Goal: Transaction & Acquisition: Obtain resource

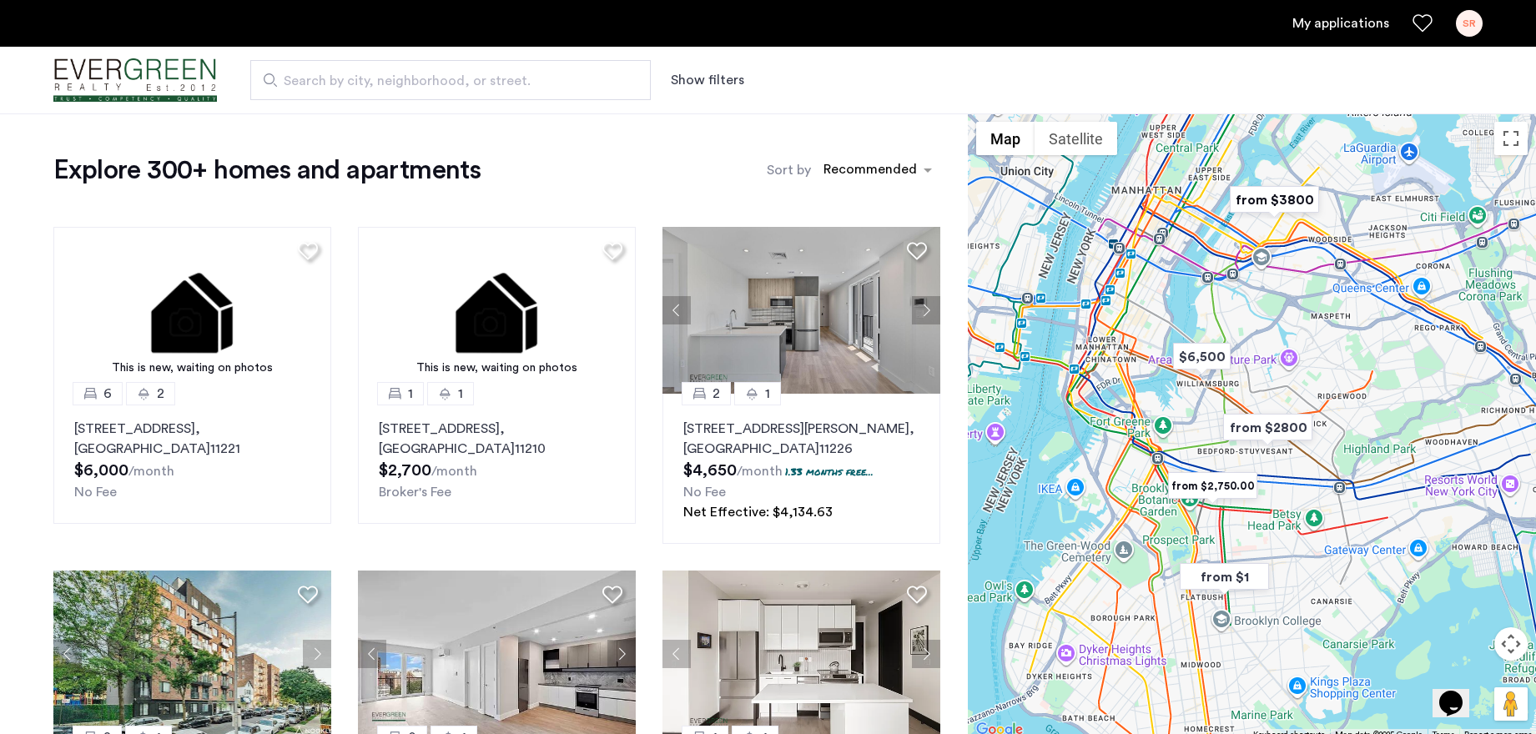
click at [485, 72] on span "Search by city, neighborhood, or street." at bounding box center [444, 81] width 320 height 20
click at [485, 72] on input "Search by city, neighborhood, or street." at bounding box center [450, 80] width 400 height 40
click at [691, 72] on button "Show filters" at bounding box center [707, 80] width 73 height 20
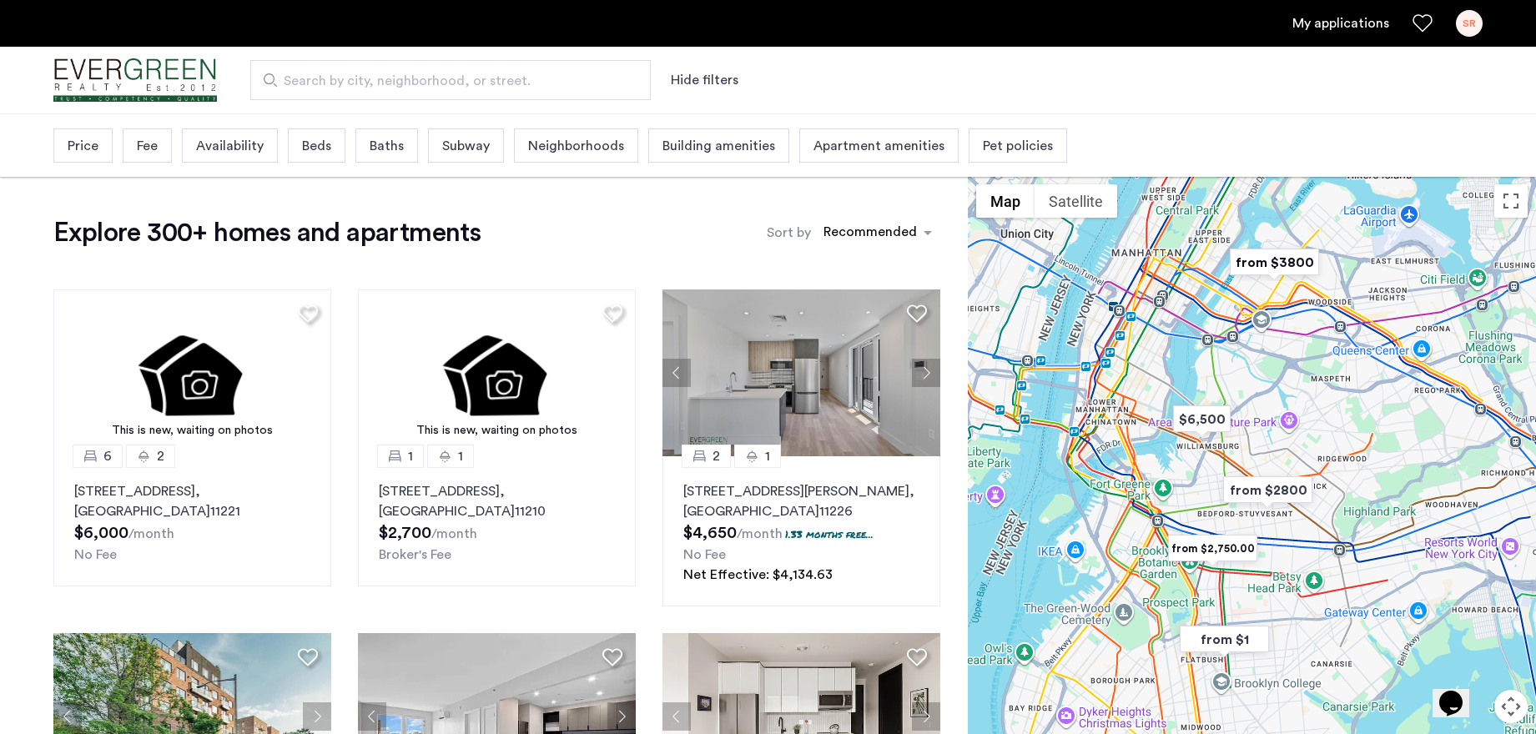
click at [328, 151] on span "Beds" at bounding box center [316, 146] width 29 height 20
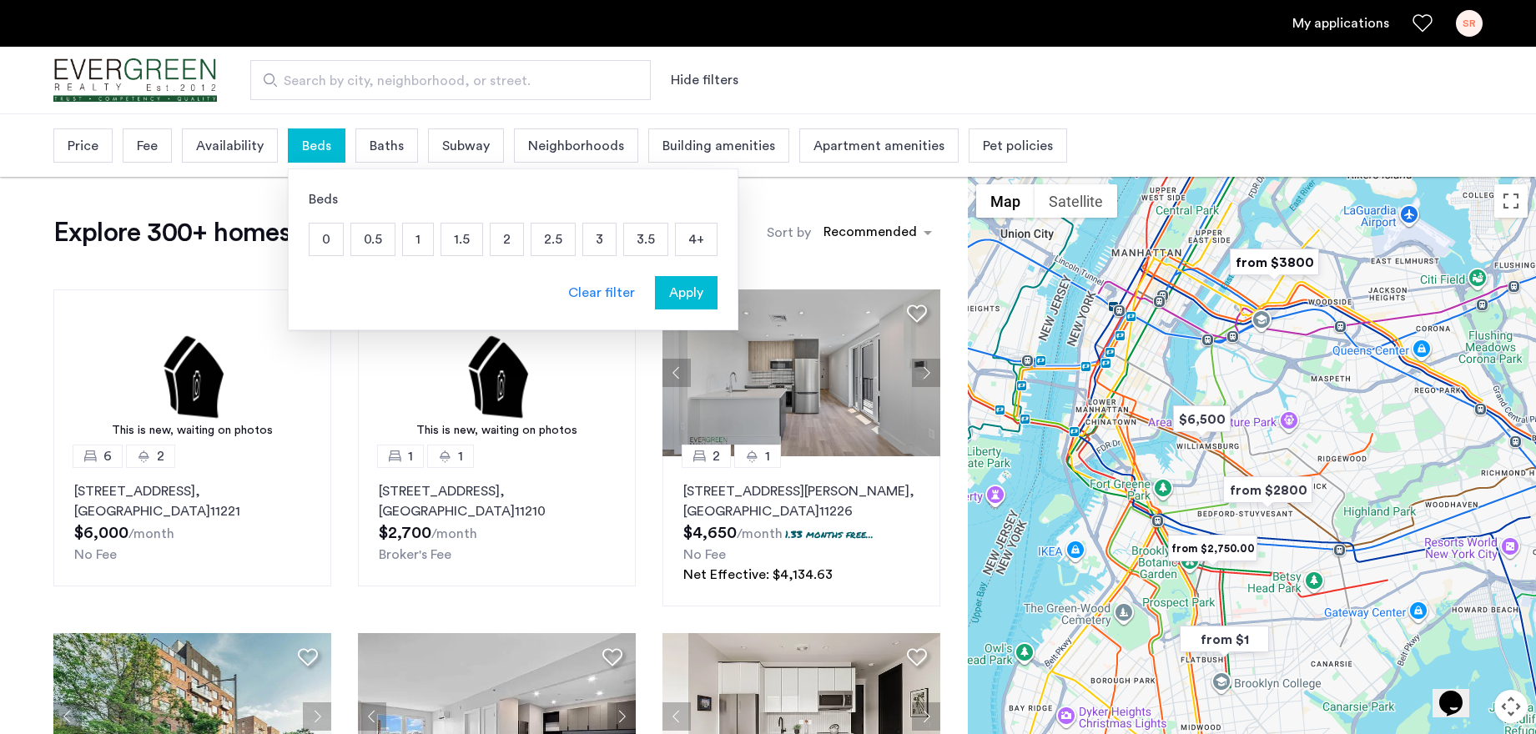
click at [500, 239] on p "2" at bounding box center [506, 240] width 33 height 32
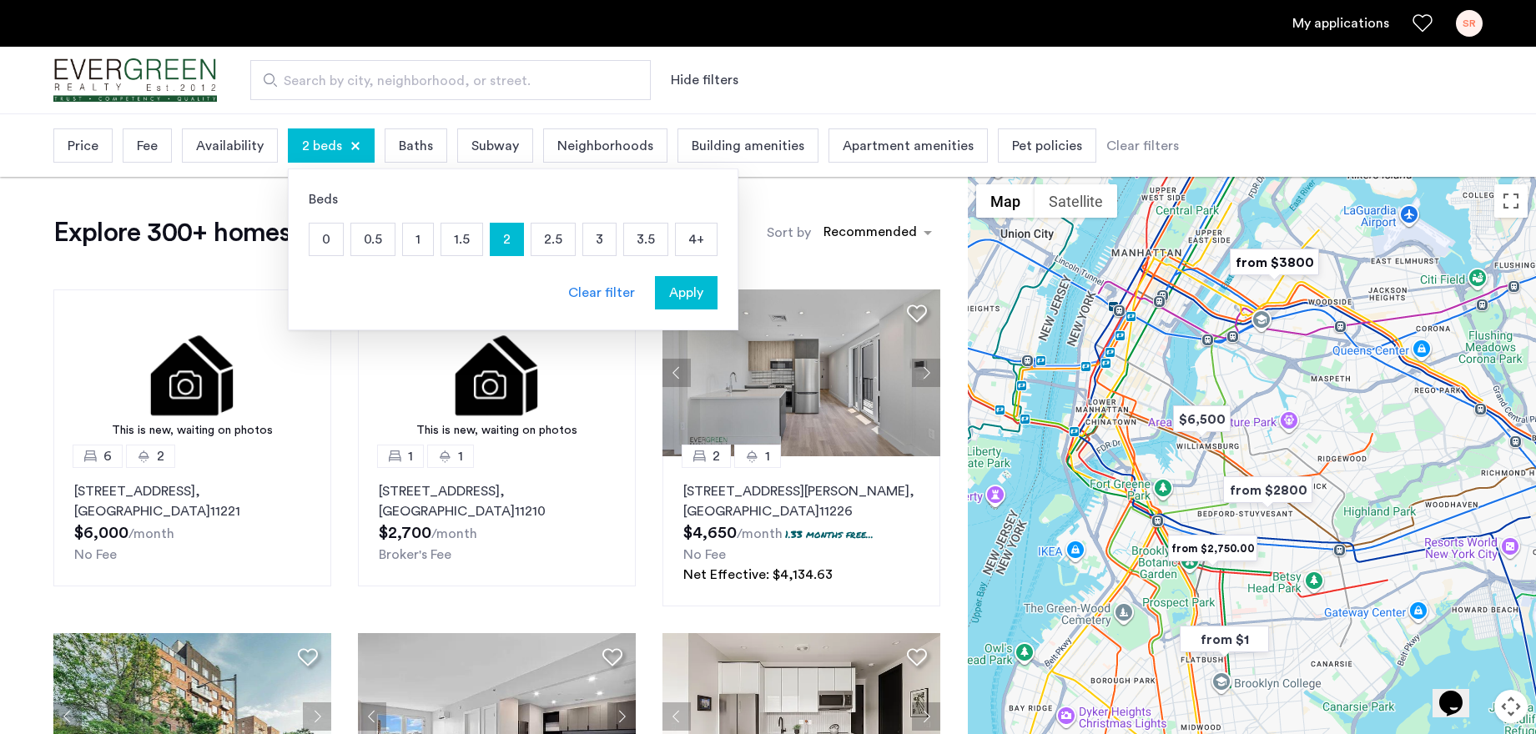
click at [732, 143] on span "Building amenities" at bounding box center [747, 146] width 113 height 20
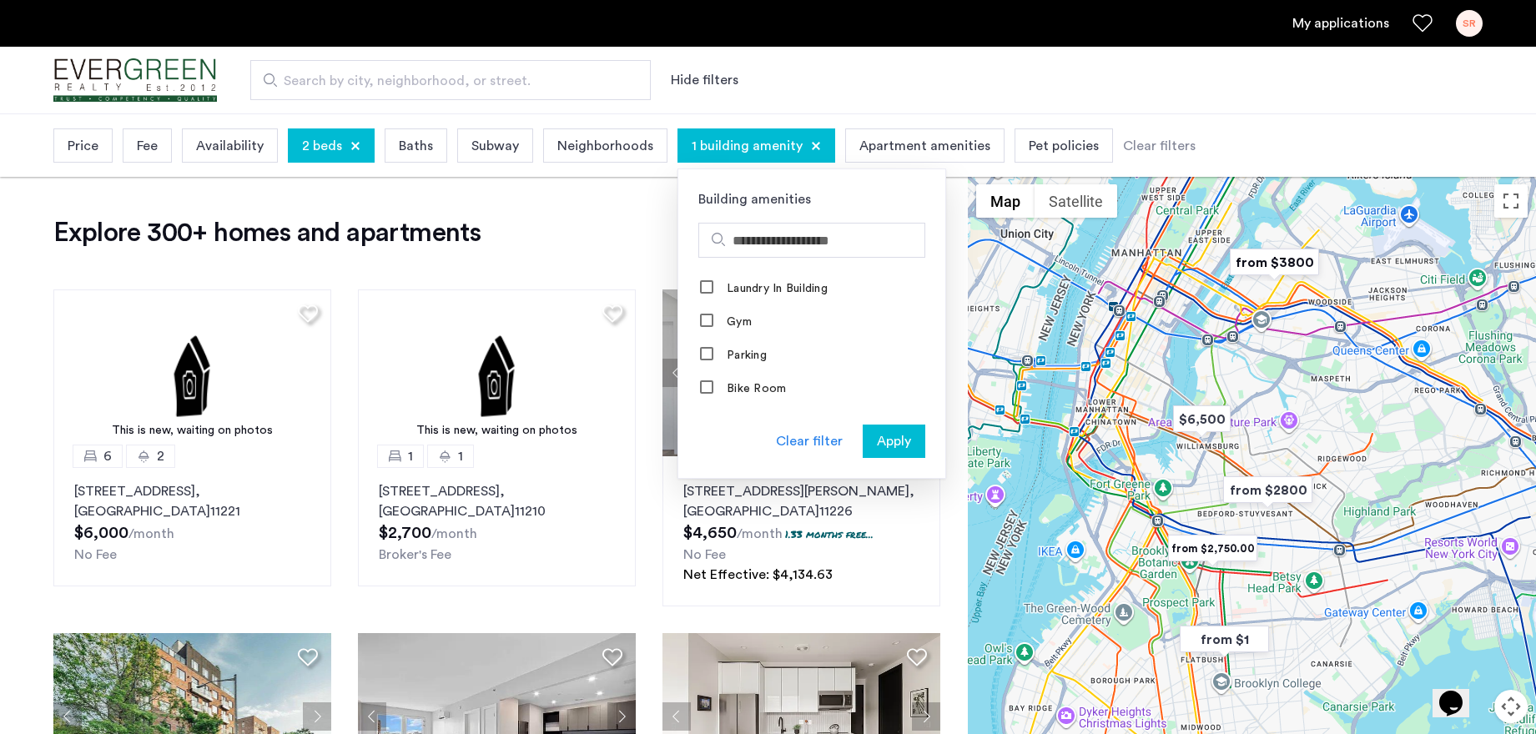
click at [145, 143] on span "Fee" at bounding box center [147, 146] width 21 height 20
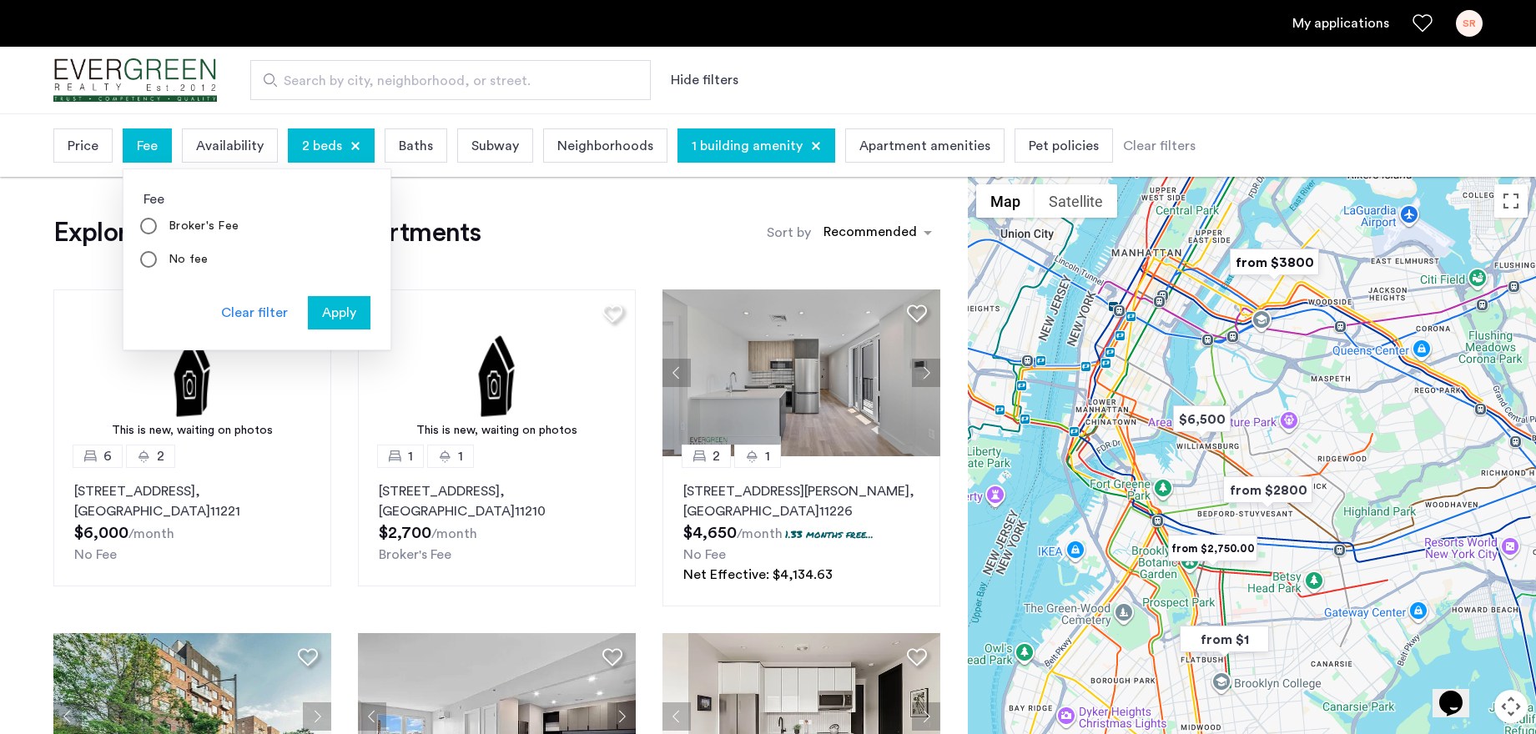
click at [91, 143] on span "Price" at bounding box center [83, 146] width 31 height 20
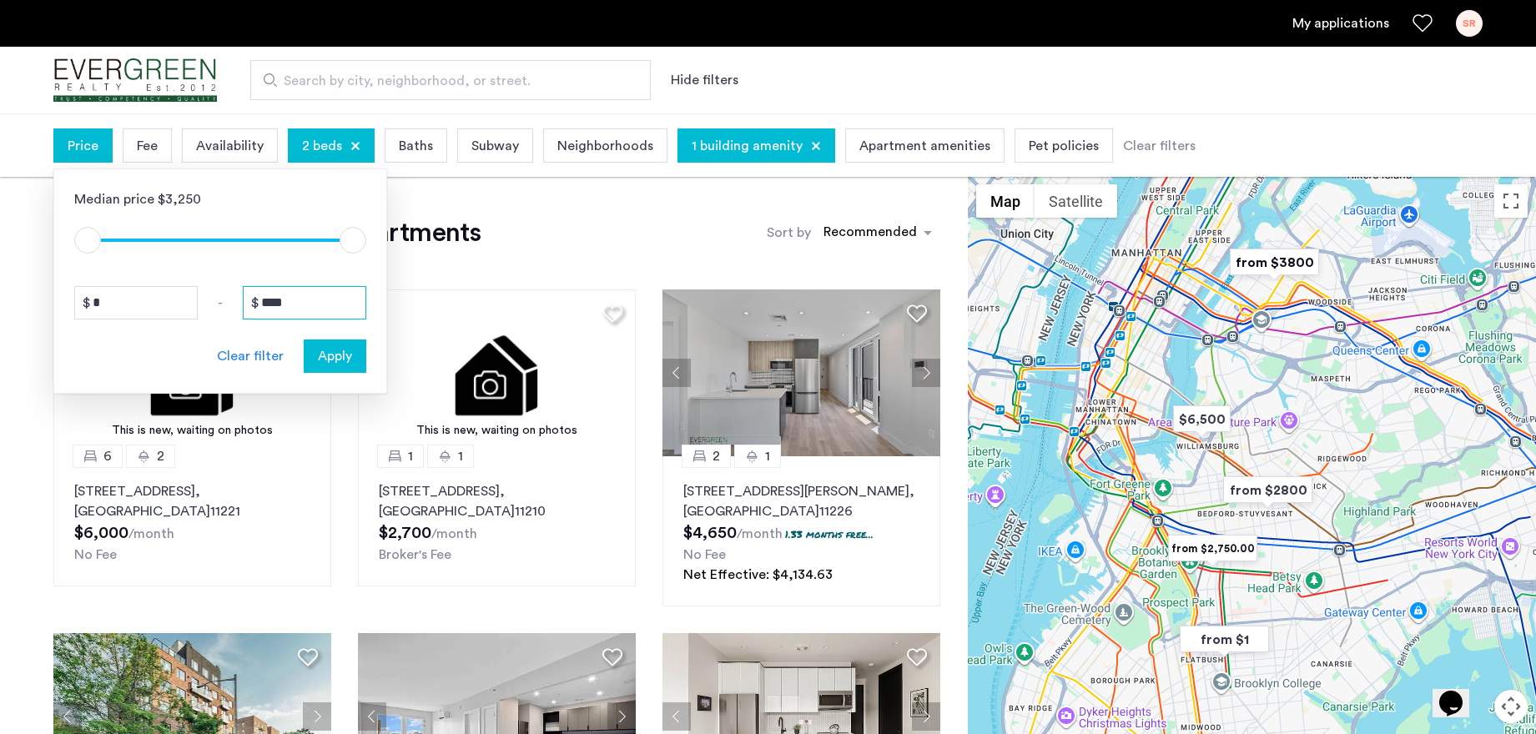
click at [305, 300] on input "****" at bounding box center [304, 302] width 123 height 33
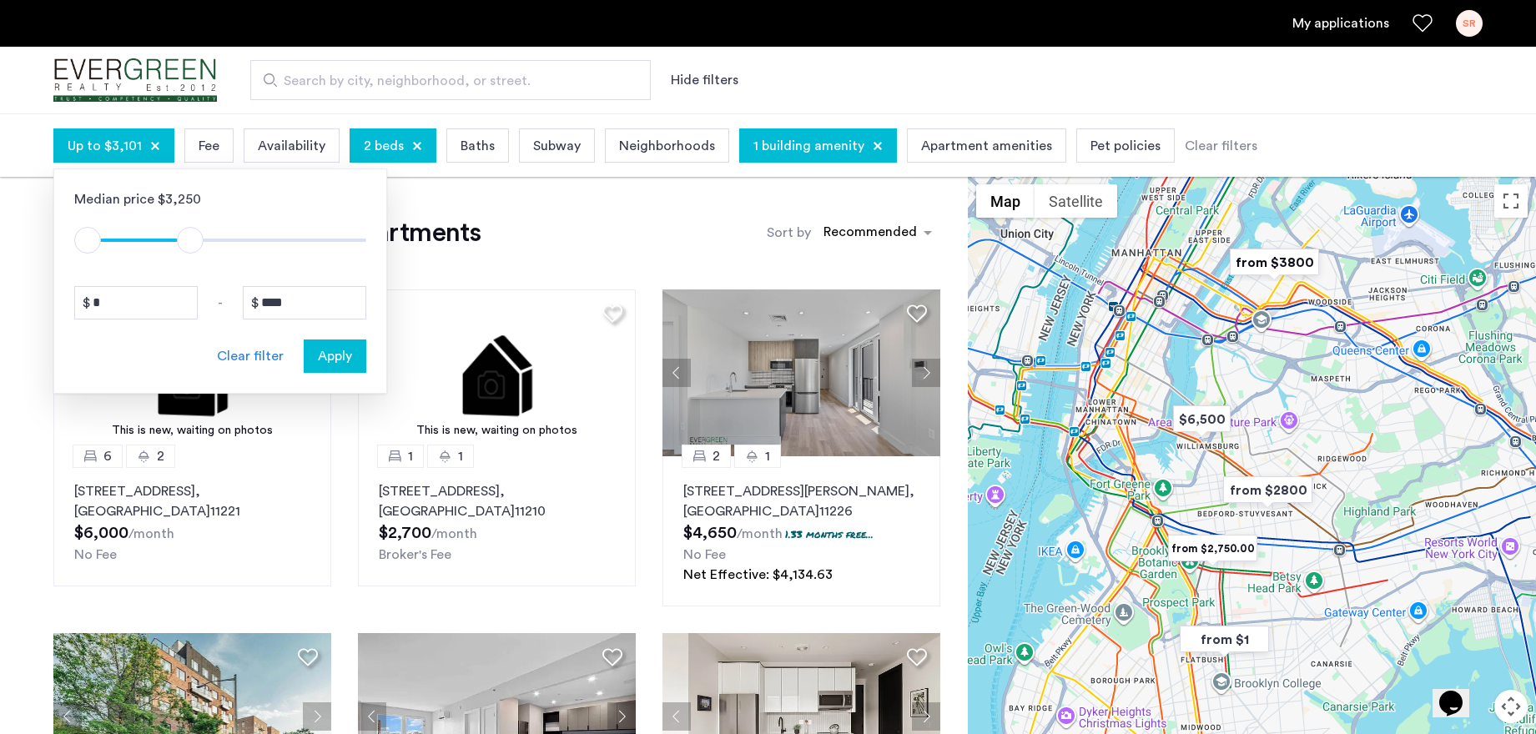
type input "****"
drag, startPoint x: 348, startPoint y: 237, endPoint x: 188, endPoint y: 232, distance: 160.2
click at [188, 232] on span "ngx-slider-max" at bounding box center [186, 240] width 27 height 27
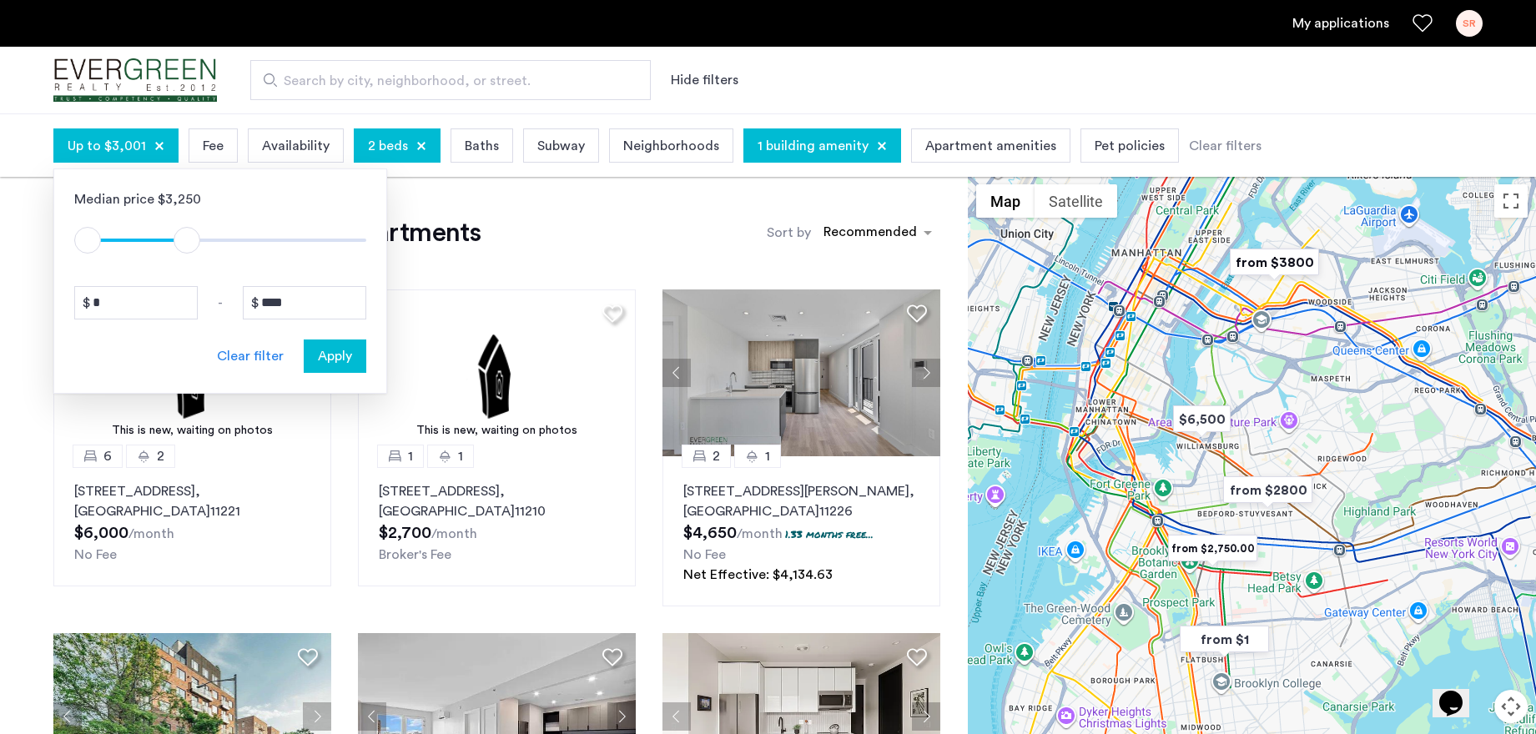
click at [334, 365] on span "Apply" at bounding box center [335, 356] width 34 height 20
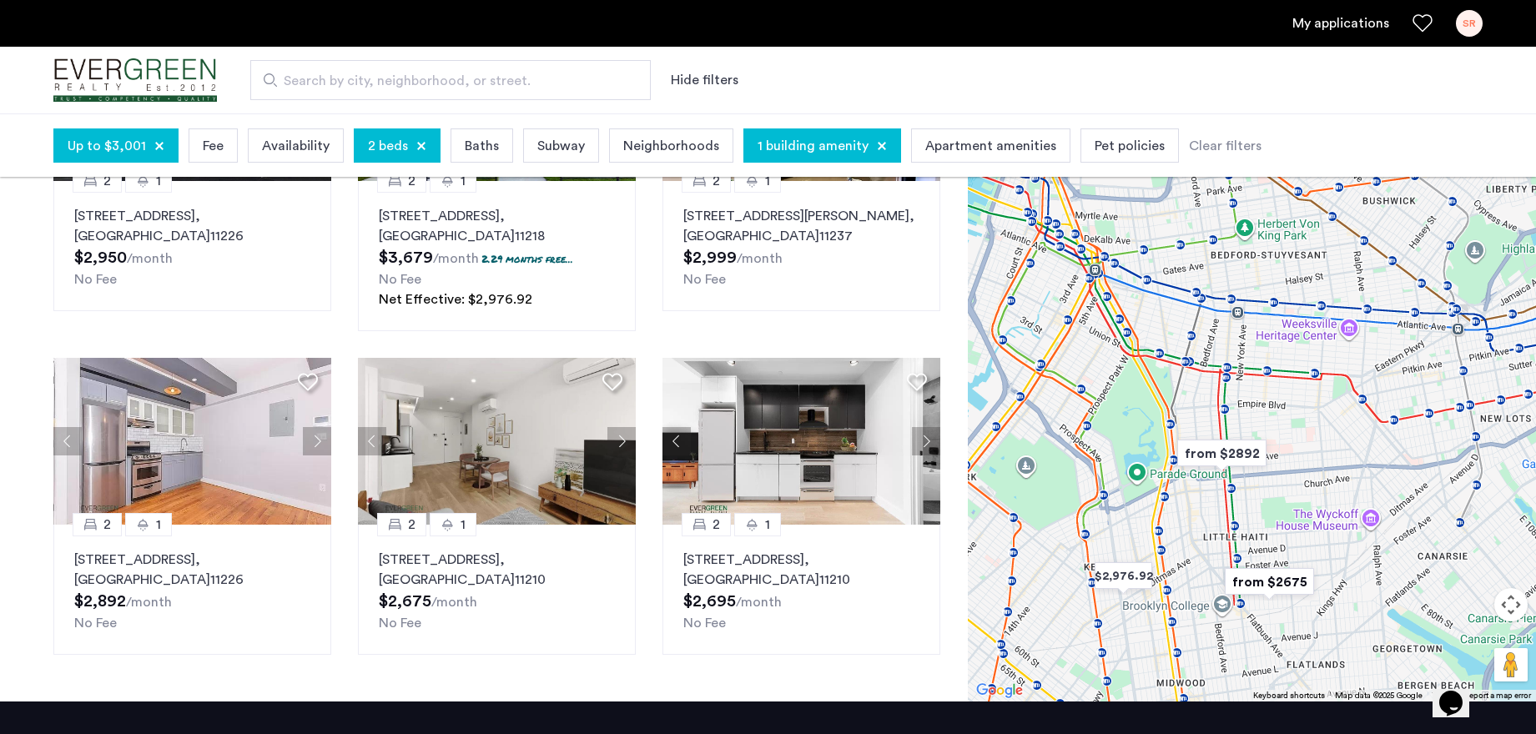
scroll to position [235, 0]
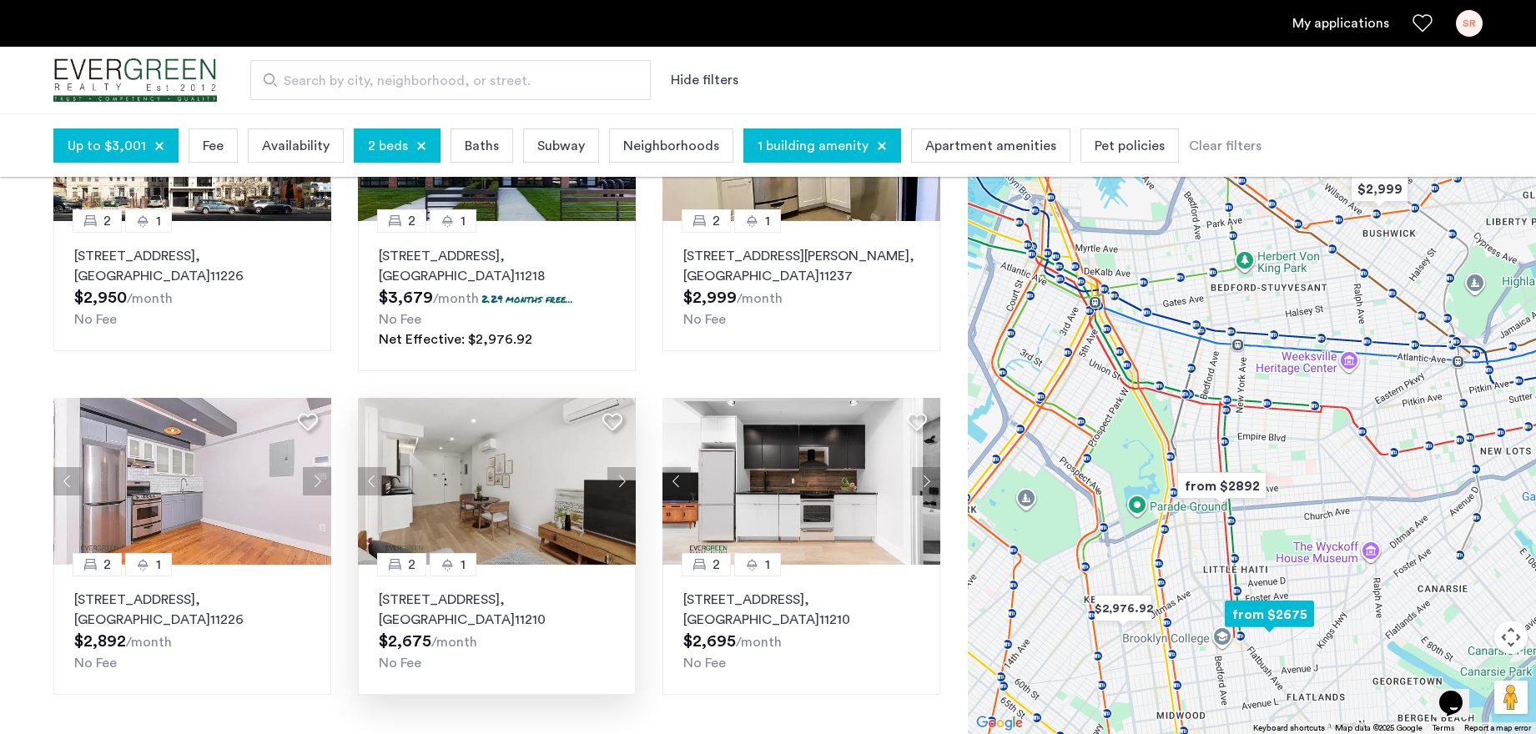
click at [465, 457] on img at bounding box center [497, 481] width 278 height 167
